Goal: Obtain resource: Obtain resource

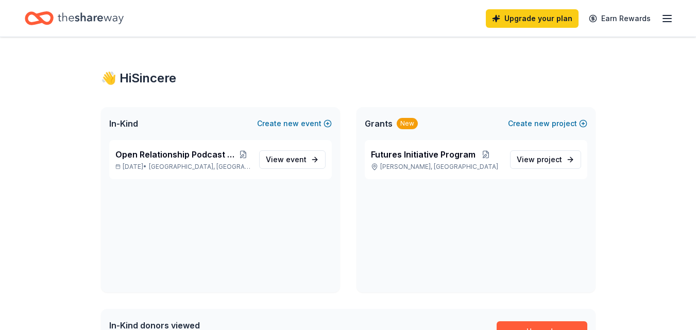
click at [669, 15] on line "button" at bounding box center [667, 15] width 8 height 0
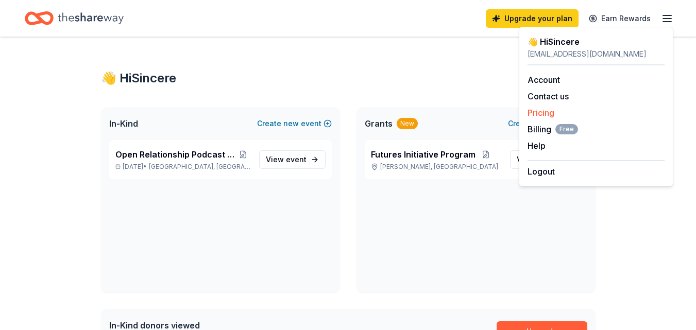
click at [544, 113] on link "Pricing" at bounding box center [540, 113] width 27 height 10
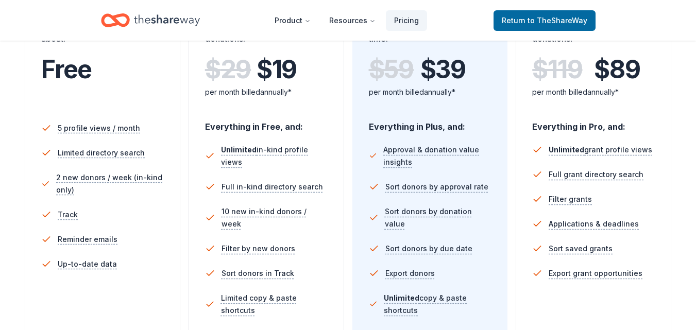
scroll to position [177, 0]
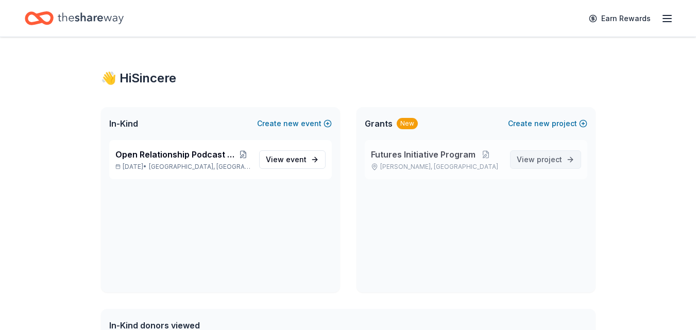
click at [552, 157] on span "project" at bounding box center [548, 159] width 25 height 9
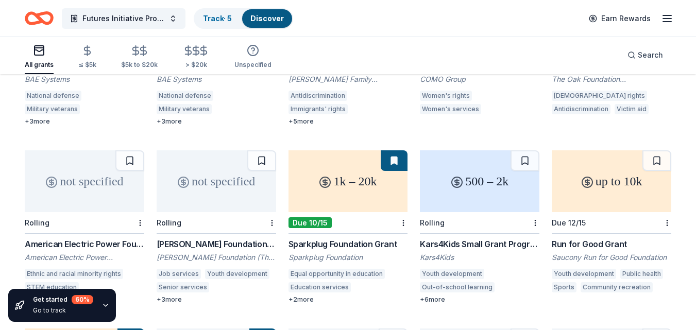
scroll to position [235, 0]
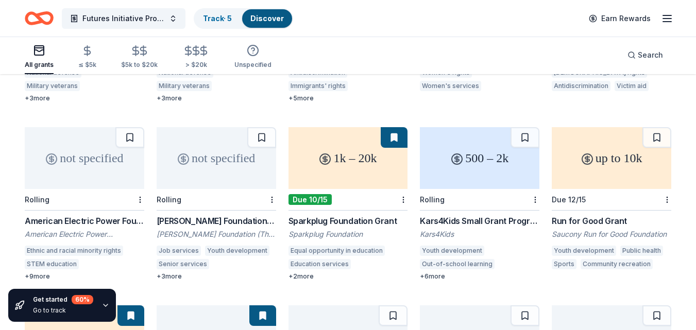
click at [351, 166] on div "1k – 20k" at bounding box center [347, 158] width 119 height 62
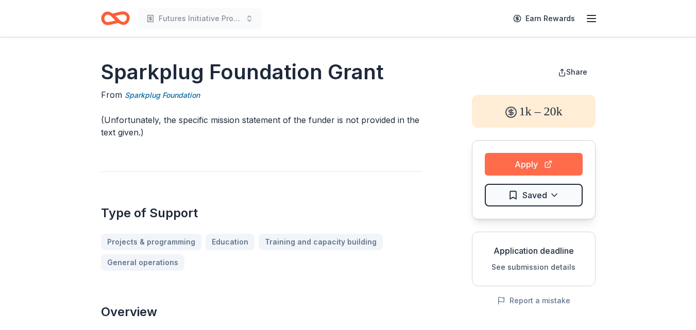
click at [546, 170] on button "Apply" at bounding box center [533, 164] width 98 height 23
